Goal: Task Accomplishment & Management: Use online tool/utility

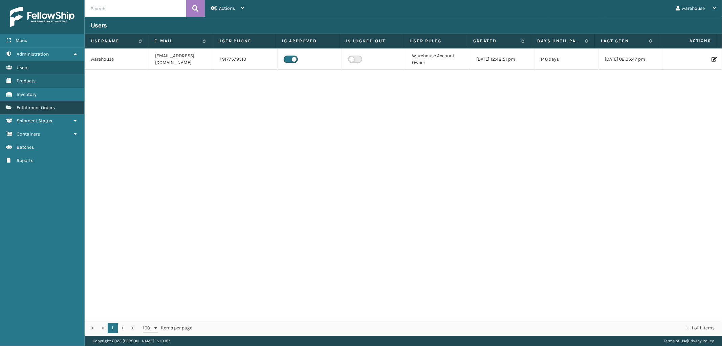
click at [62, 103] on link "Fulfillment Orders" at bounding box center [42, 107] width 84 height 13
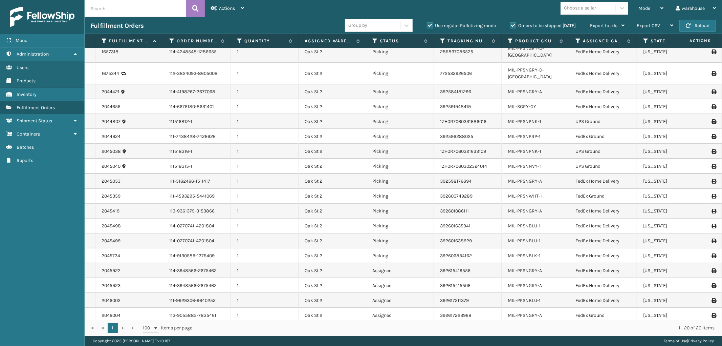
scroll to position [32, 0]
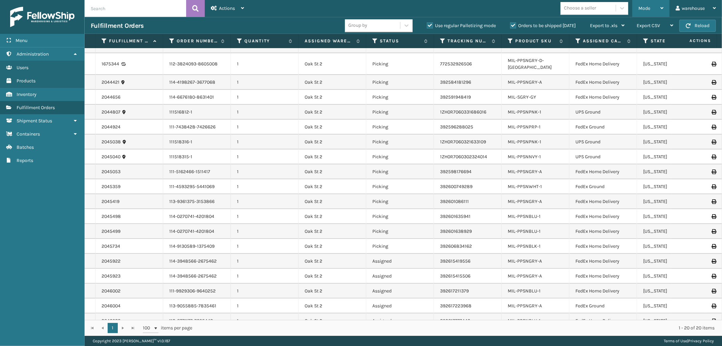
click at [663, 7] on div "Mode Regular Mode Picking Mode Labeling Mode Palletizing Mode Exit Scan Mode" at bounding box center [651, 8] width 37 height 17
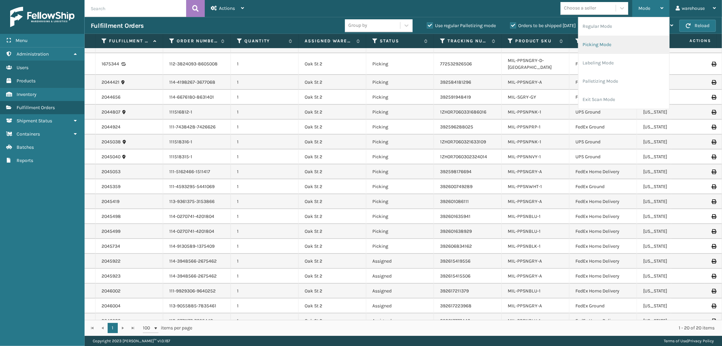
click at [640, 43] on li "Picking Mode" at bounding box center [624, 45] width 91 height 18
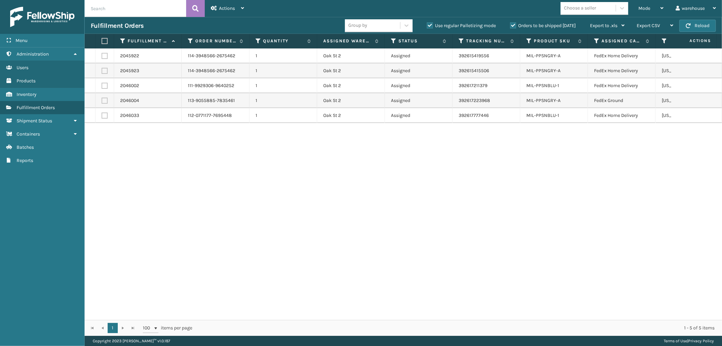
click at [104, 41] on label at bounding box center [104, 41] width 4 height 6
click at [102, 41] on input "checkbox" at bounding box center [102, 41] width 0 height 4
checkbox input "true"
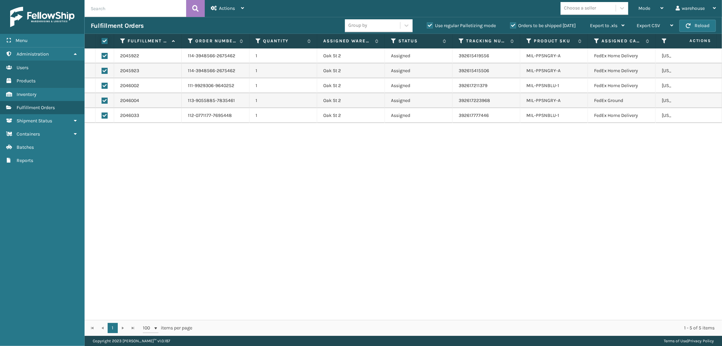
checkbox input "true"
click at [244, 9] on icon at bounding box center [242, 8] width 3 height 5
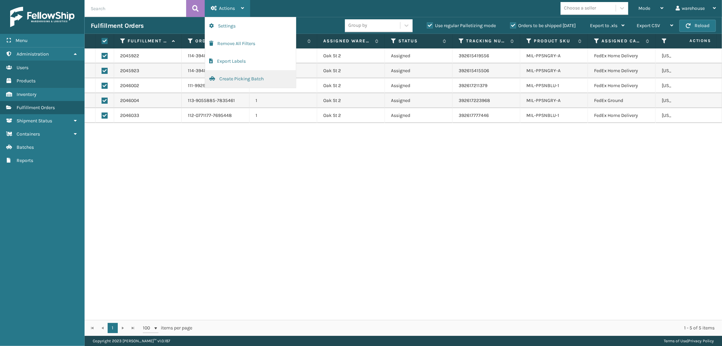
click at [242, 76] on button "Create Picking Batch" at bounding box center [250, 79] width 91 height 18
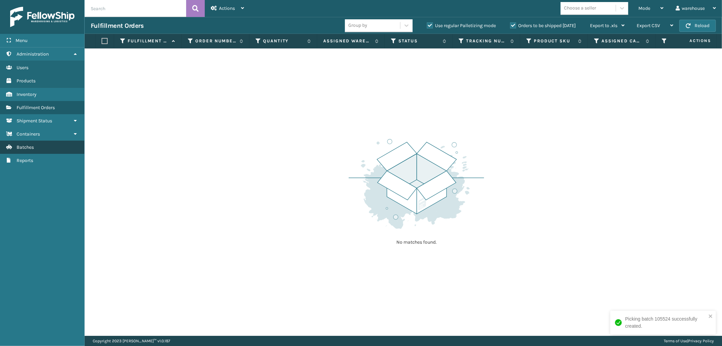
click at [50, 144] on link "Batches" at bounding box center [42, 147] width 84 height 13
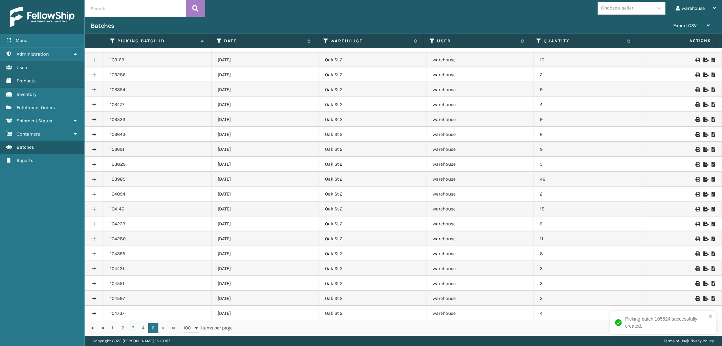
scroll to position [458, 0]
click at [696, 312] on icon at bounding box center [698, 313] width 4 height 5
